Goal: Task Accomplishment & Management: Manage account settings

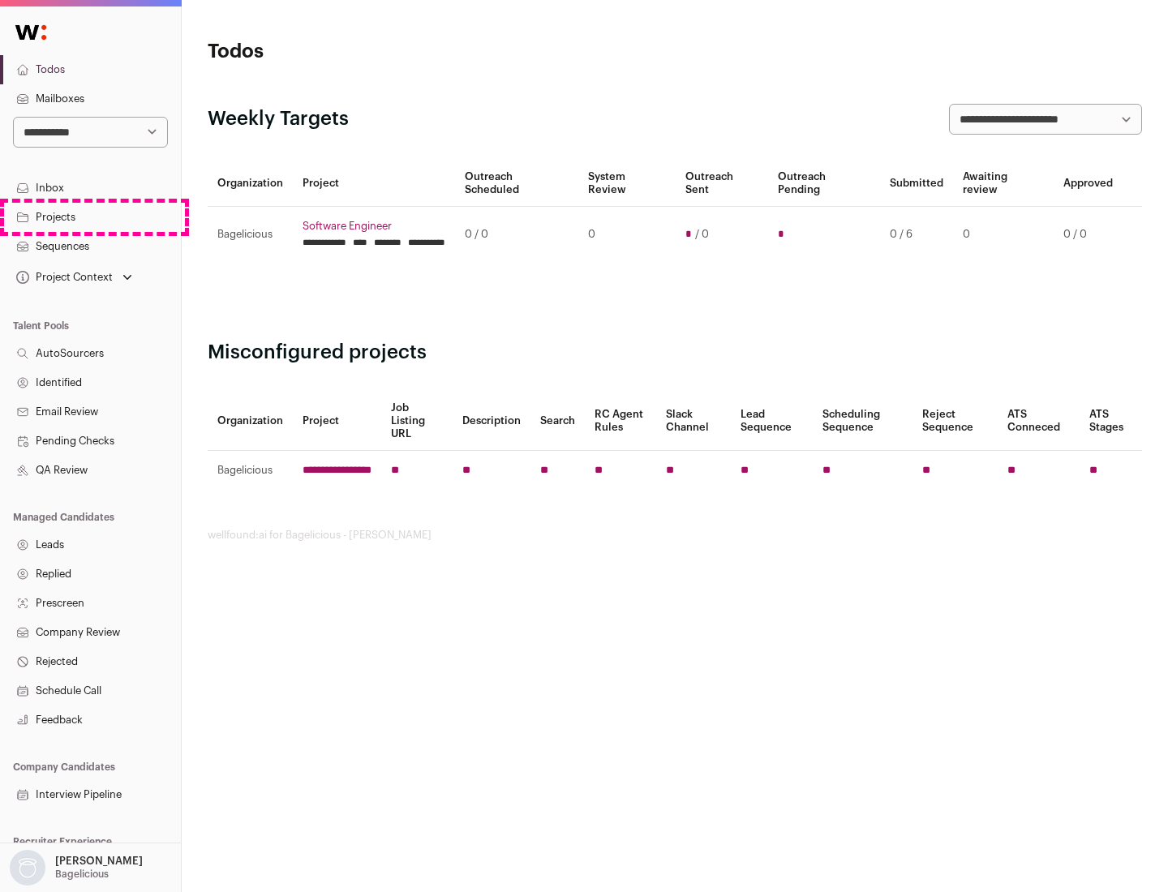
click at [90, 217] on link "Projects" at bounding box center [90, 217] width 181 height 29
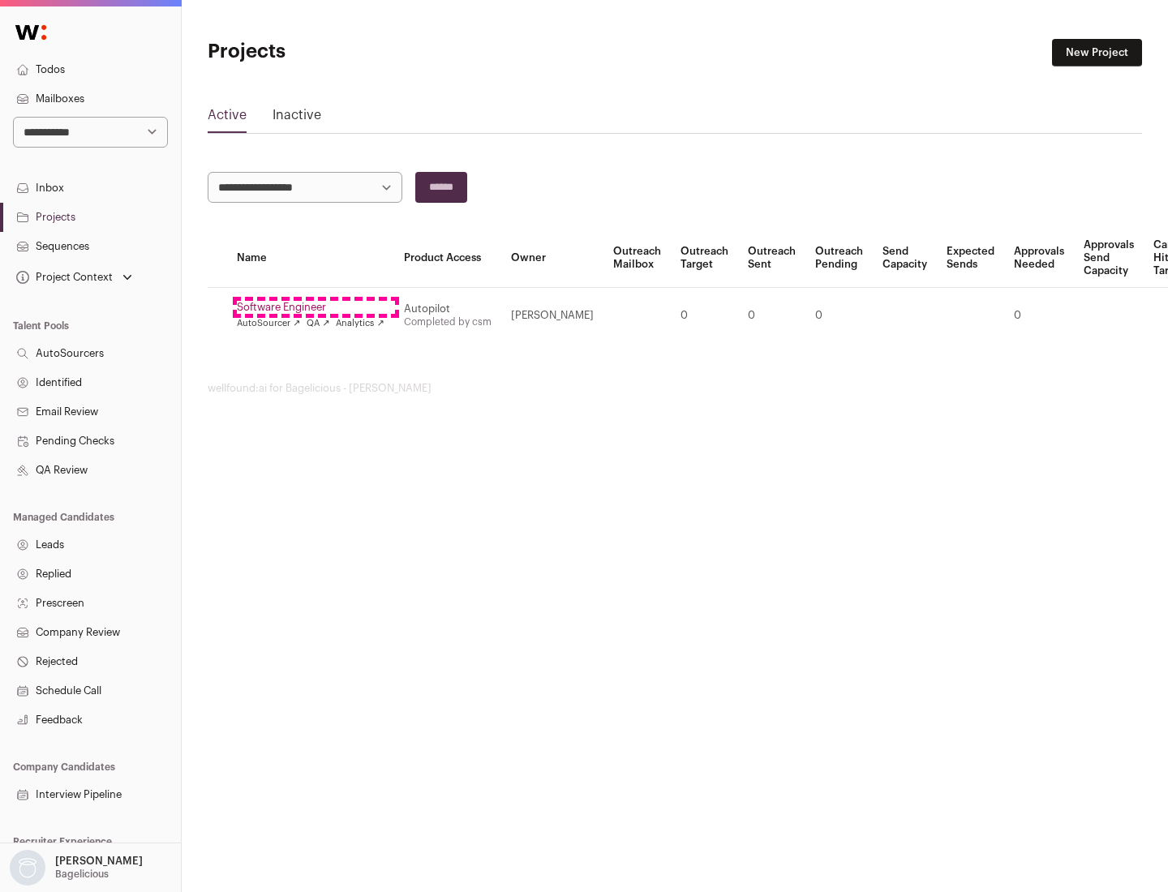
click at [315, 307] on link "Software Engineer" at bounding box center [311, 307] width 148 height 13
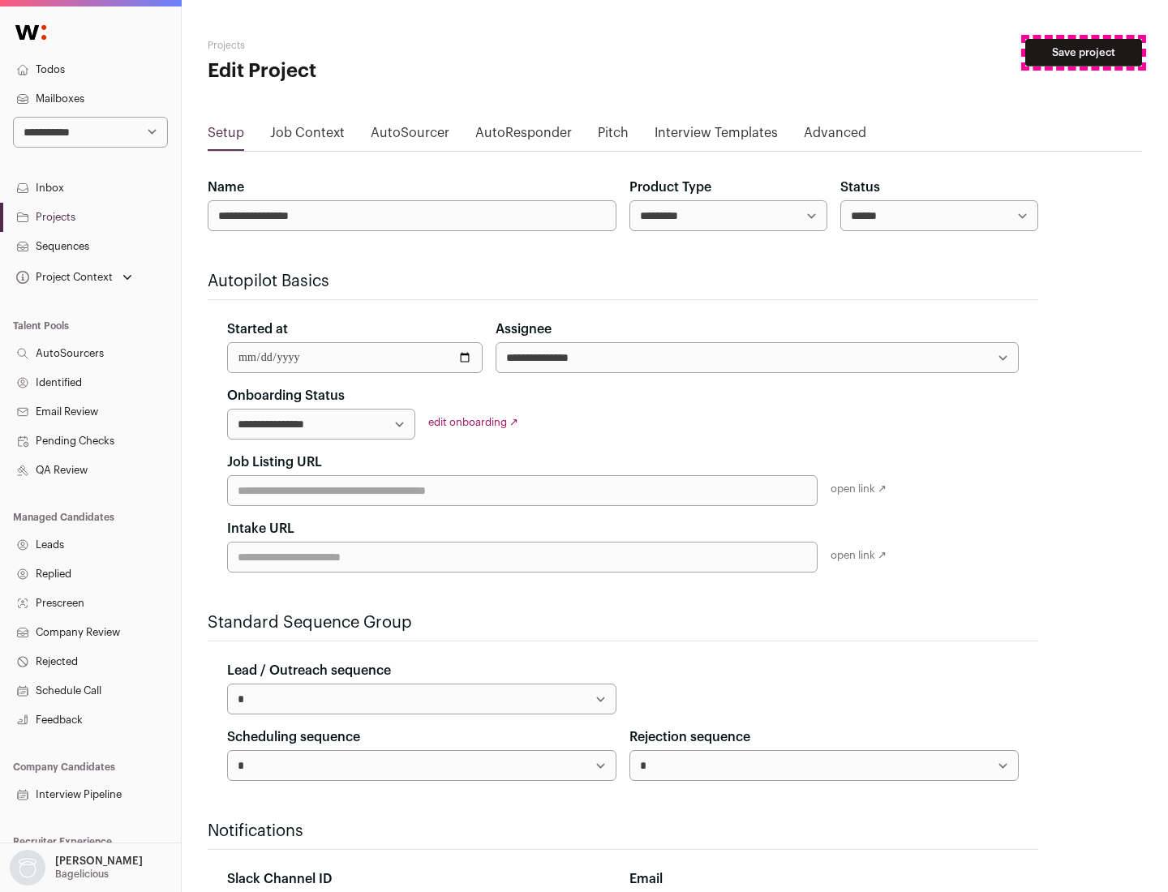
click at [1083, 53] on button "Save project" at bounding box center [1083, 53] width 117 height 28
